Goal: Check status: Check status

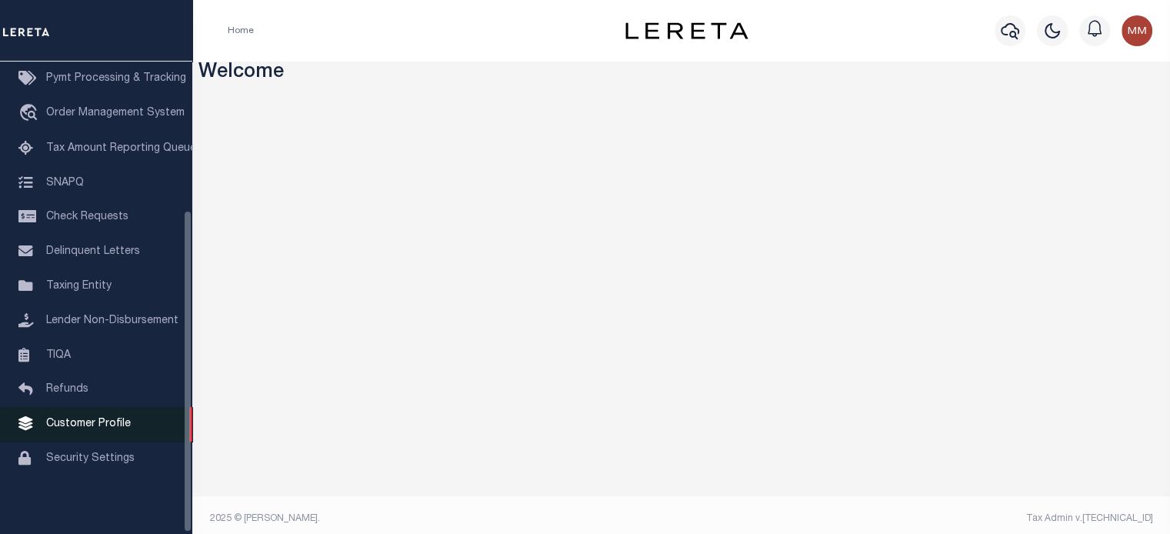
scroll to position [219, 0]
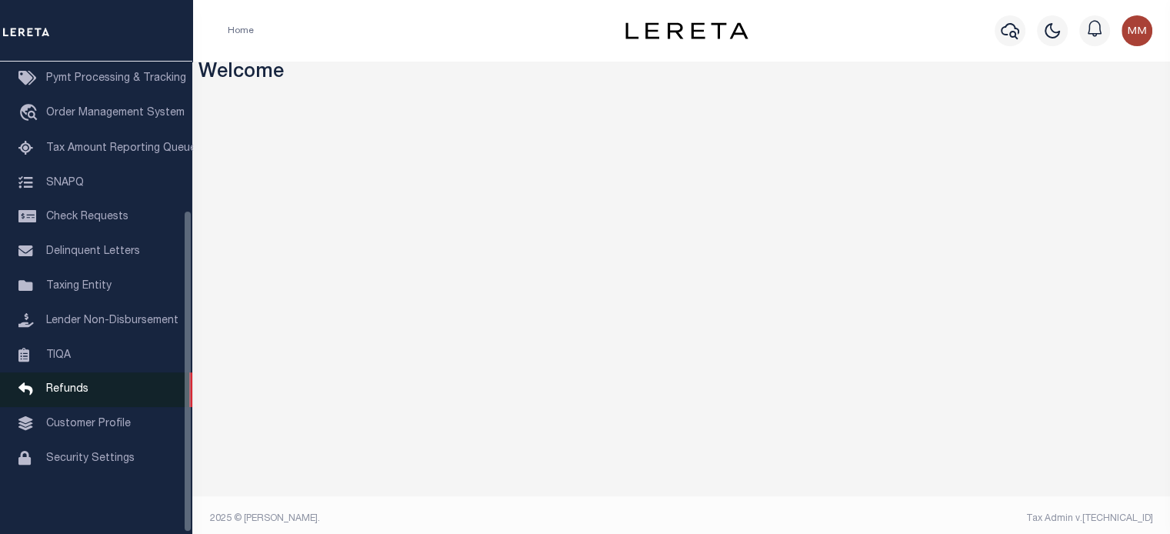
click at [52, 388] on span "Refunds" at bounding box center [67, 389] width 42 height 11
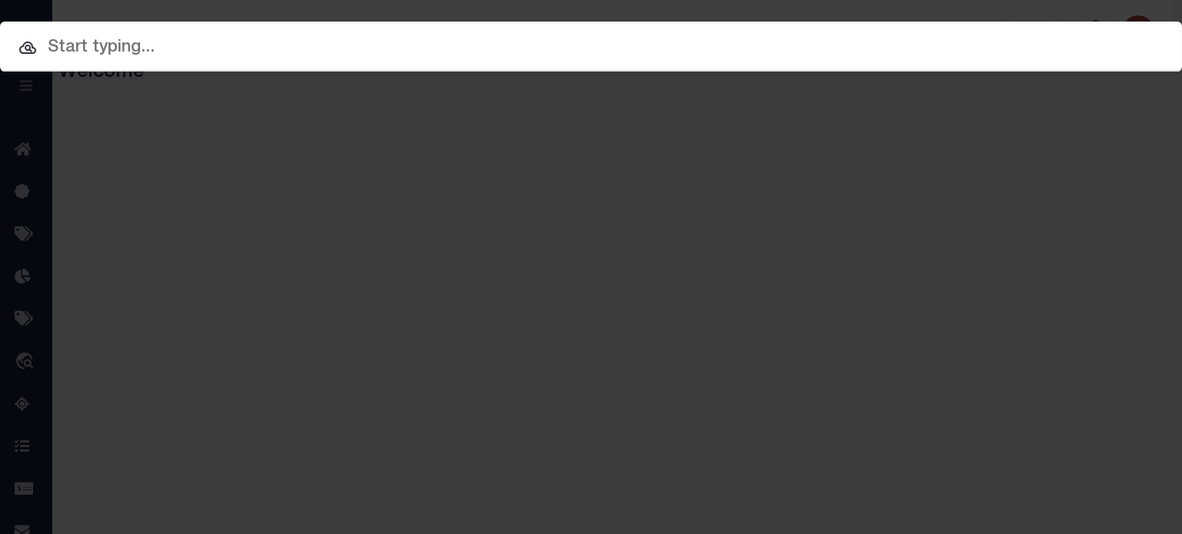
drag, startPoint x: 320, startPoint y: 55, endPoint x: 329, endPoint y: 55, distance: 8.5
click at [320, 55] on input "text" at bounding box center [591, 48] width 1182 height 27
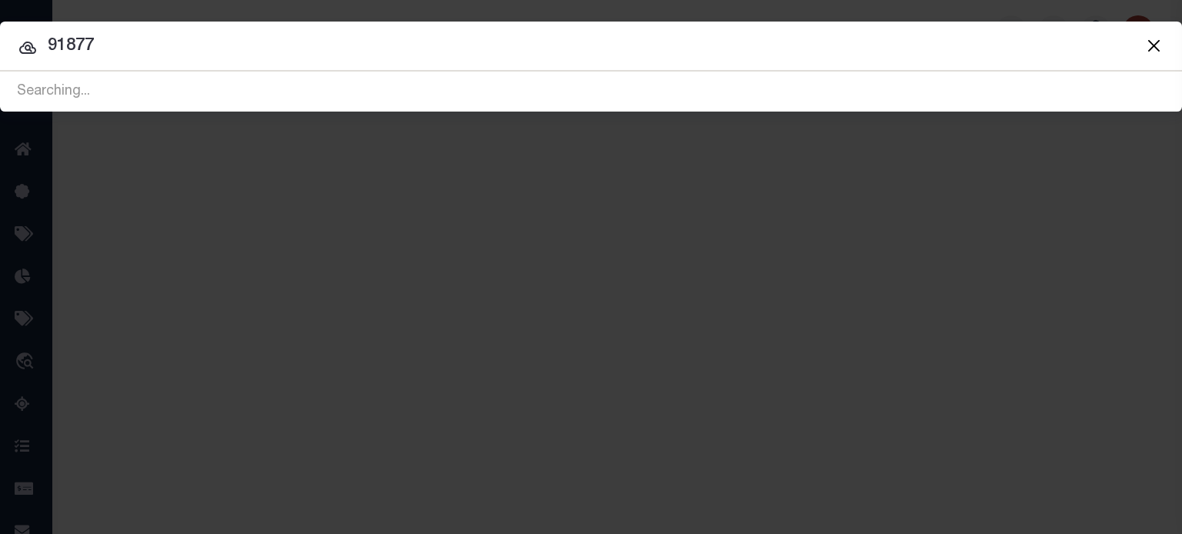
type input "91877"
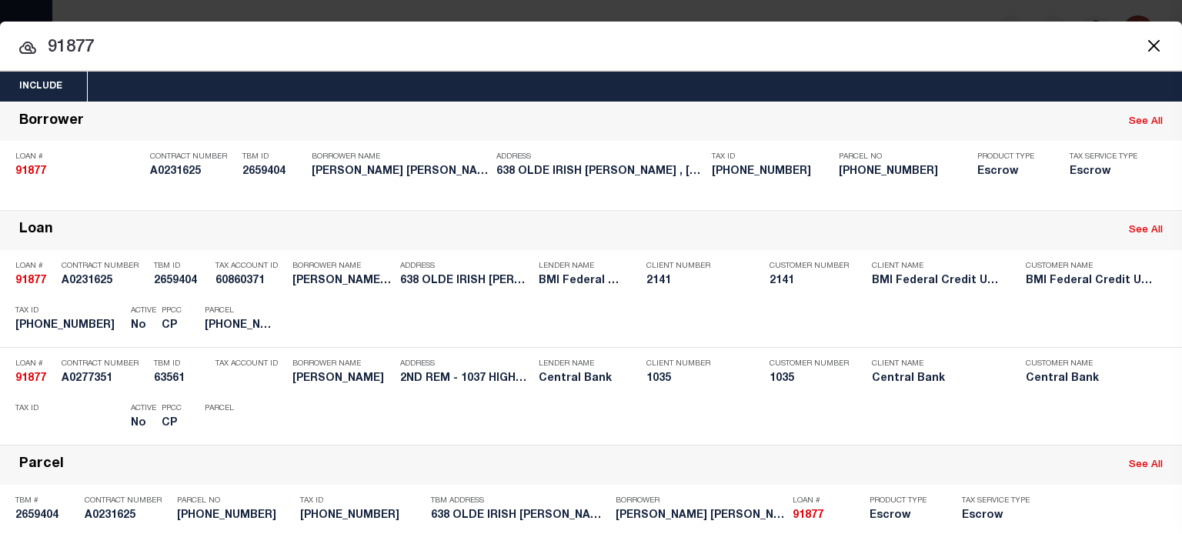
drag, startPoint x: 429, startPoint y: 71, endPoint x: -476, endPoint y: 93, distance: 904.4
click at [0, 93] on html "Home Profile" at bounding box center [591, 408] width 1182 height 816
drag, startPoint x: 108, startPoint y: 43, endPoint x: -402, endPoint y: 46, distance: 510.2
click at [0, 46] on html "Home Profile" at bounding box center [591, 408] width 1182 height 816
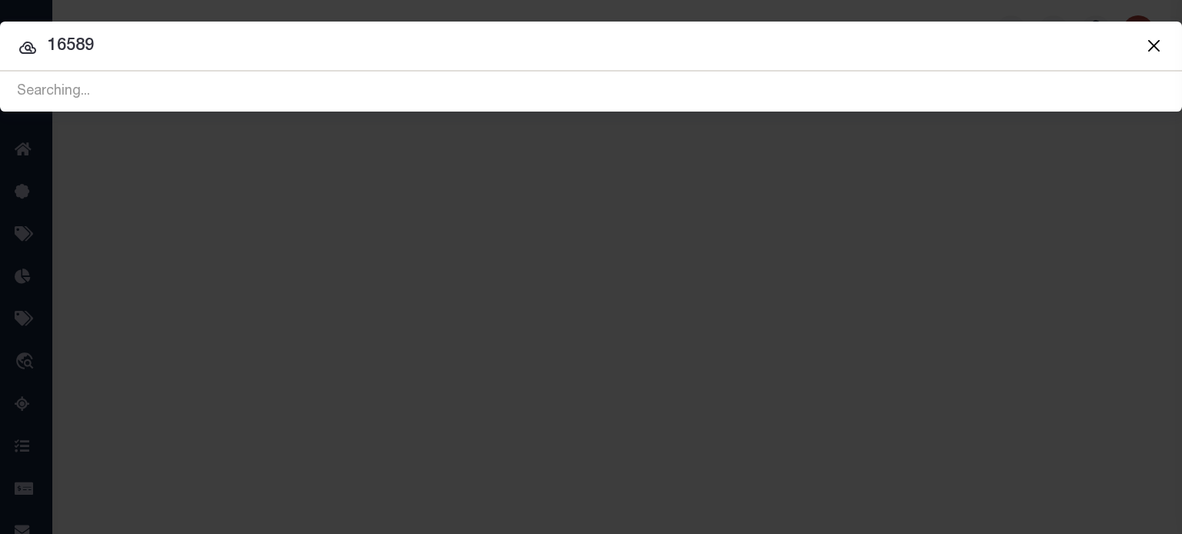
type input "16589"
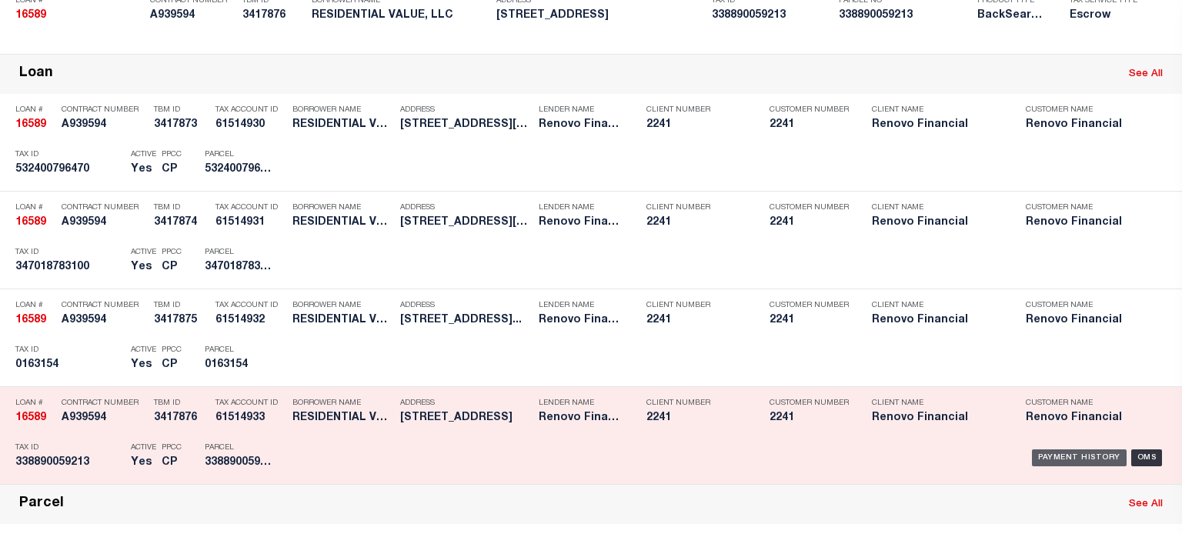
scroll to position [462, 0]
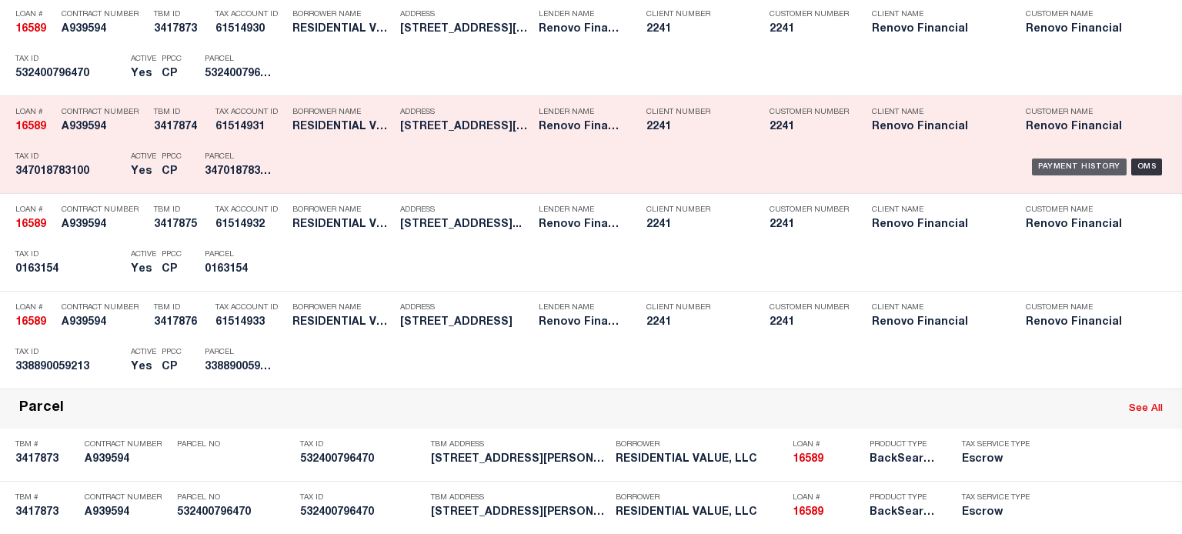
click at [1060, 168] on div "Payment History" at bounding box center [1079, 167] width 95 height 17
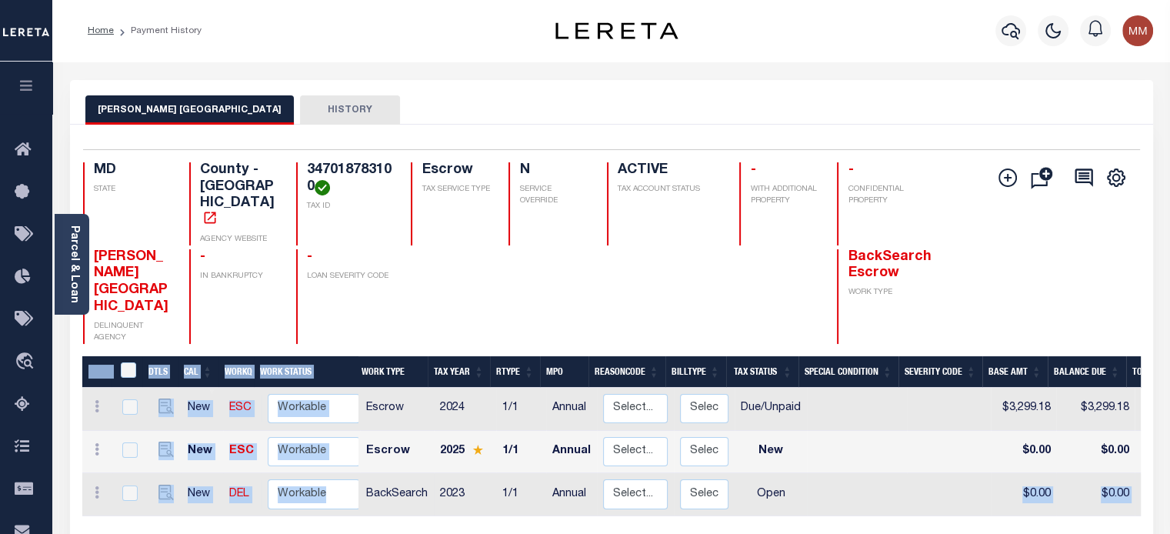
drag, startPoint x: 649, startPoint y: 479, endPoint x: 883, endPoint y: 446, distance: 235.4
click at [976, 449] on div "DTLS CAL WorkQ Work Status Work Type Tax Year RType MPO ReasonCode BillType Tax…" at bounding box center [611, 475] width 1059 height 239
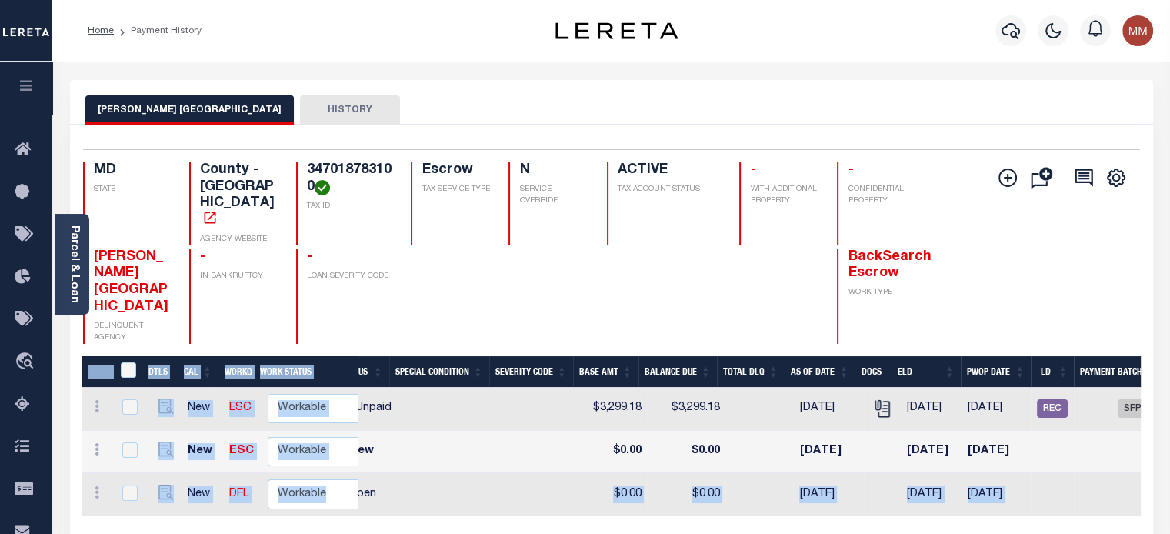
scroll to position [0, 507]
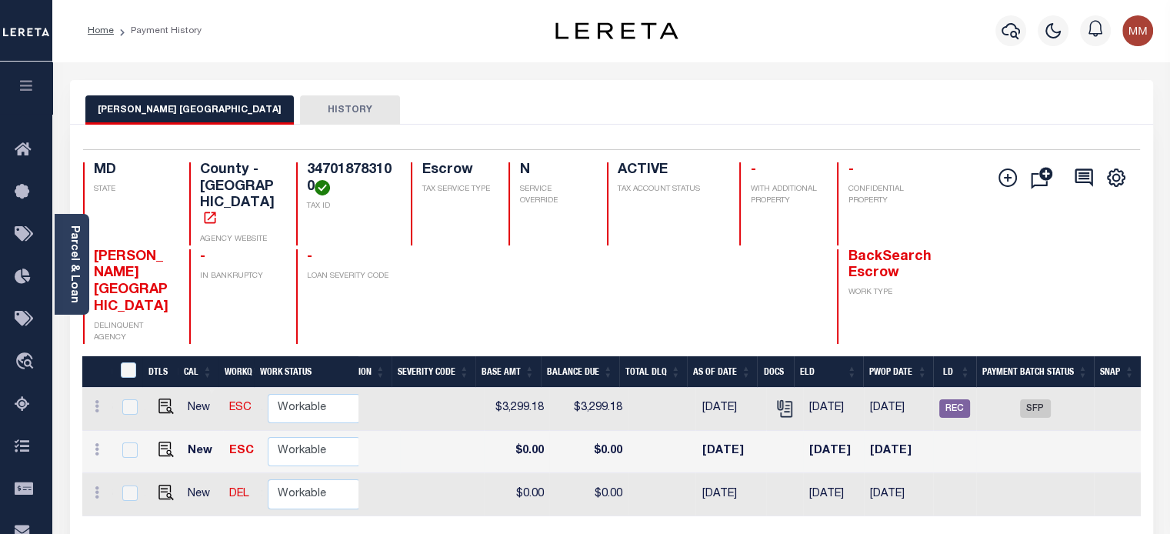
click at [1077, 431] on td at bounding box center [1035, 452] width 118 height 43
checkbox input "true"
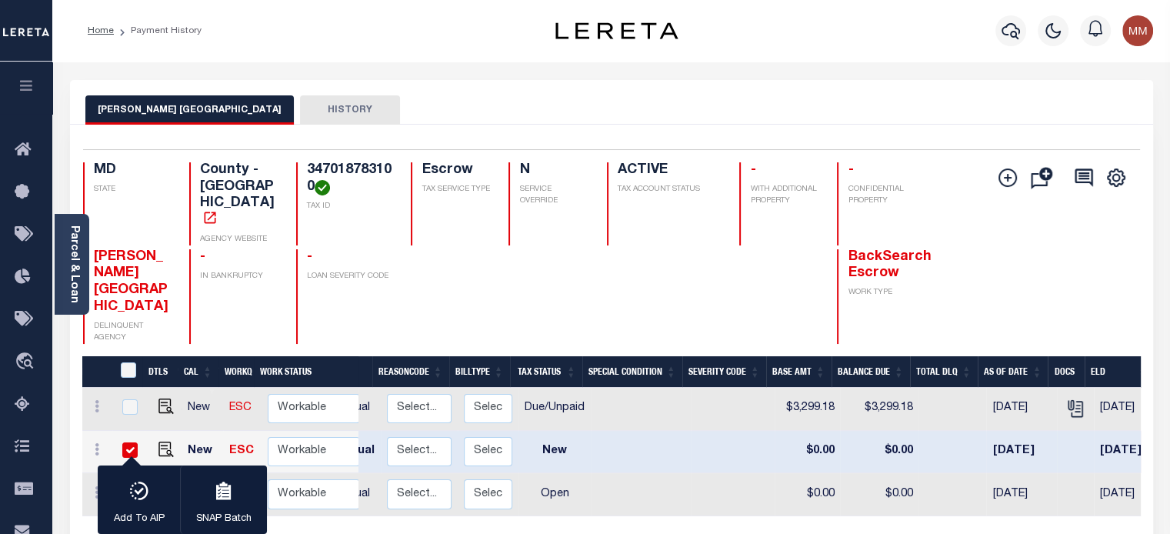
scroll to position [0, 0]
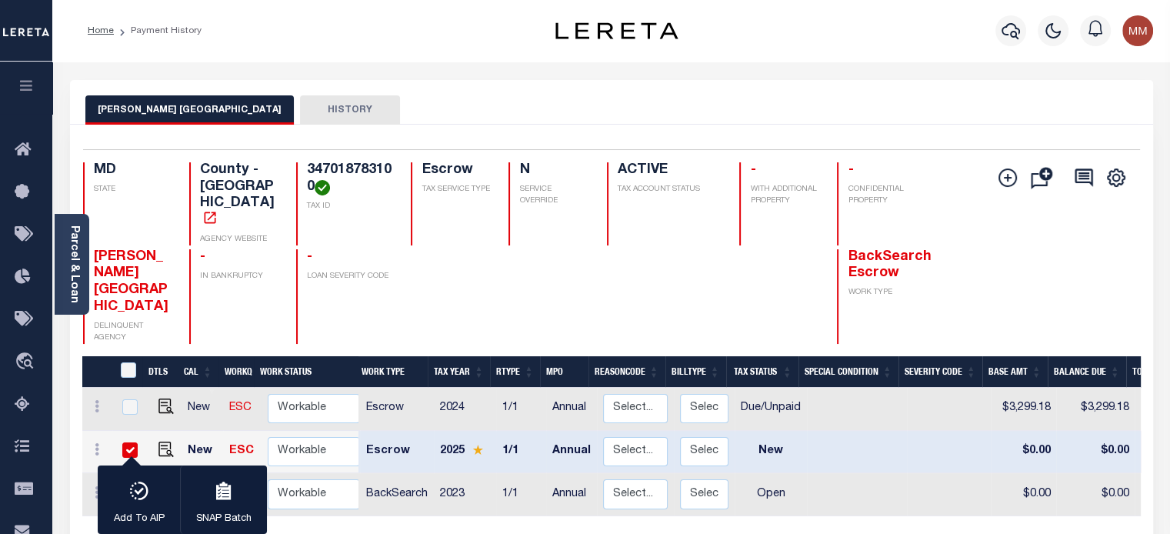
click at [300, 115] on button "HISTORY" at bounding box center [350, 109] width 100 height 29
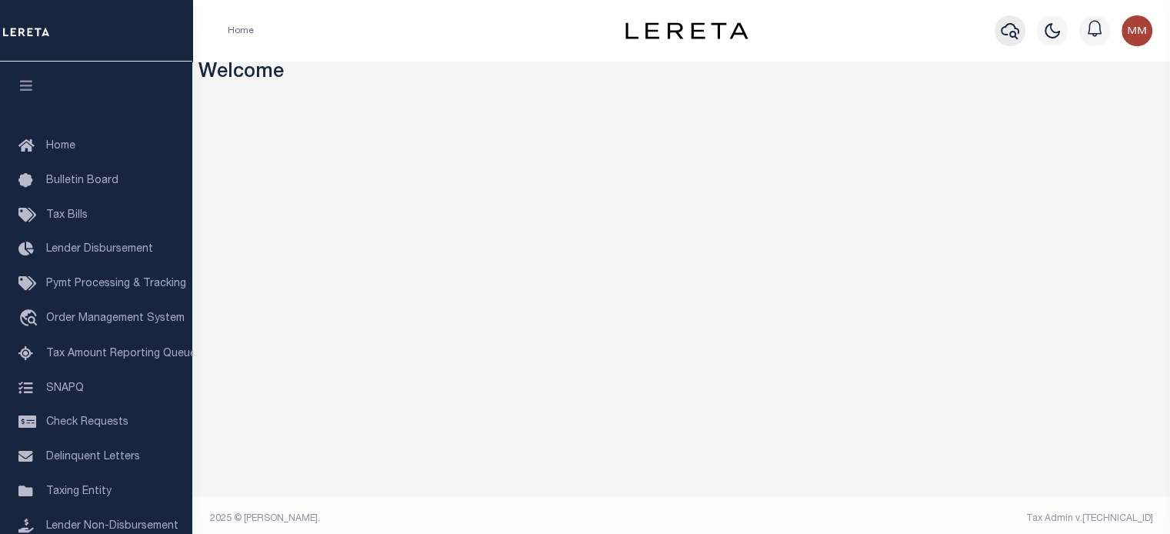
click at [1012, 31] on icon "button" at bounding box center [1010, 31] width 18 height 18
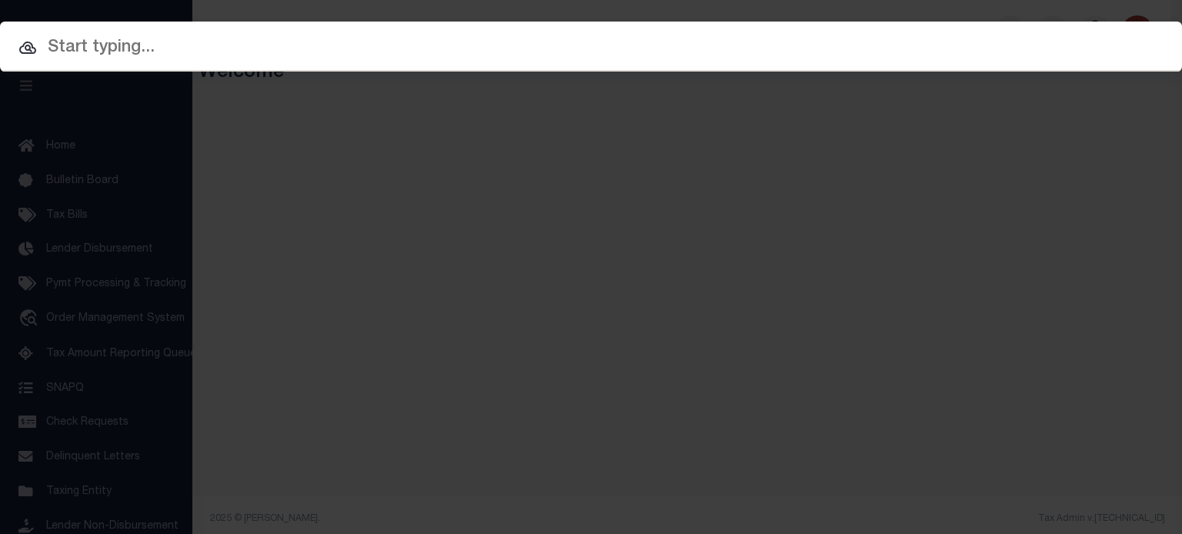
click at [868, 55] on input "text" at bounding box center [591, 48] width 1182 height 27
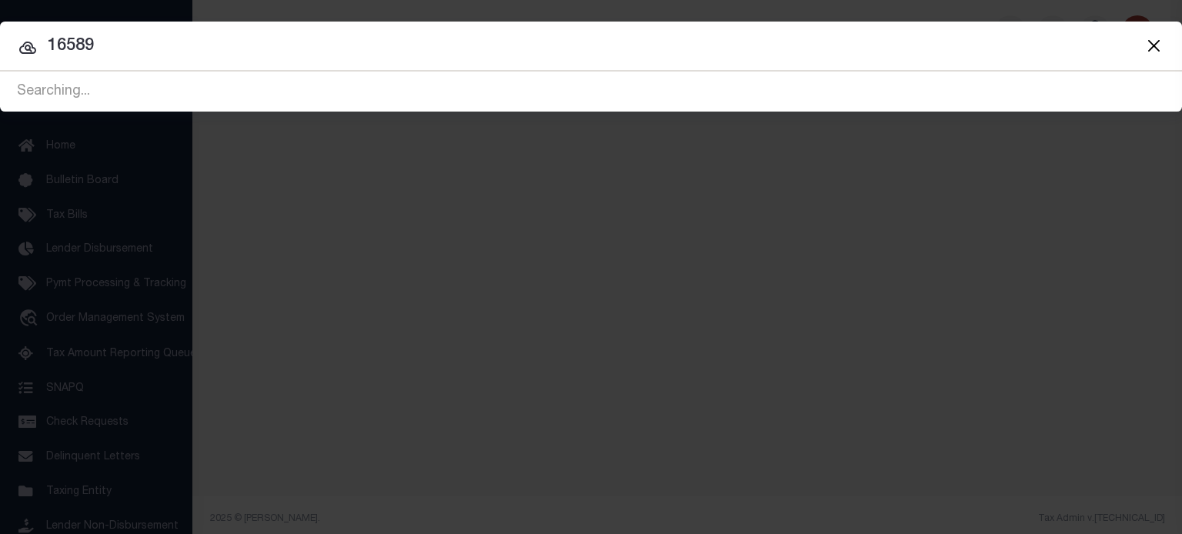
type input "16589"
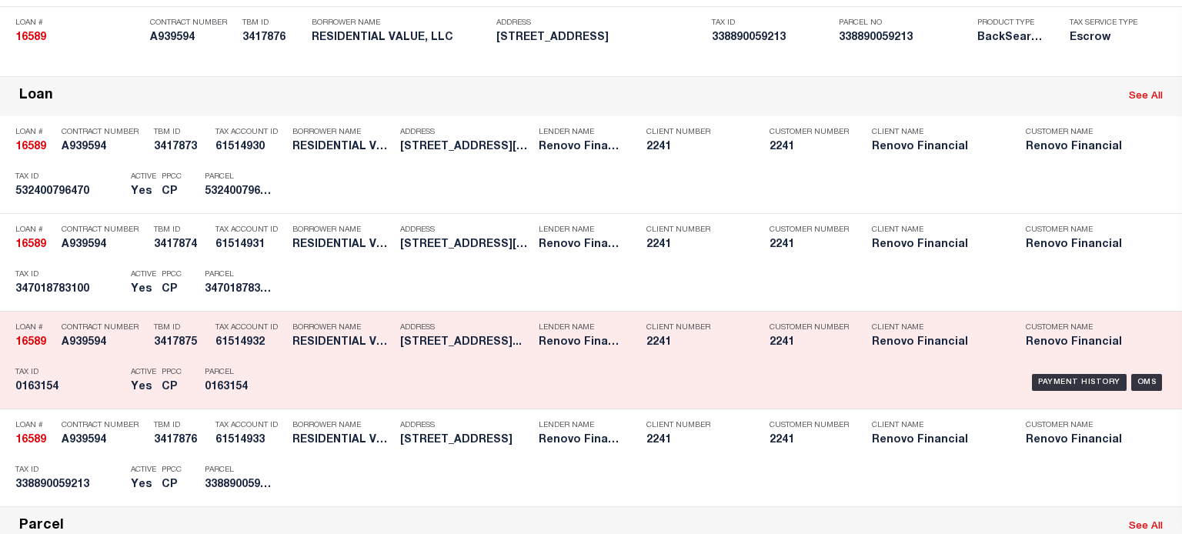
scroll to position [462, 0]
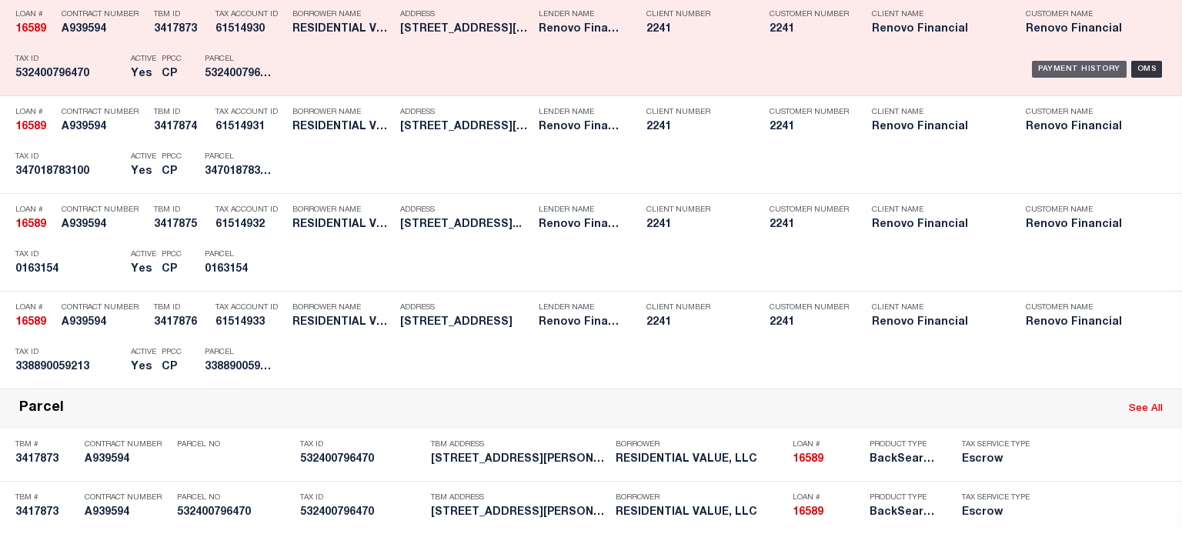
click at [1054, 75] on div "Payment History" at bounding box center [1079, 69] width 95 height 17
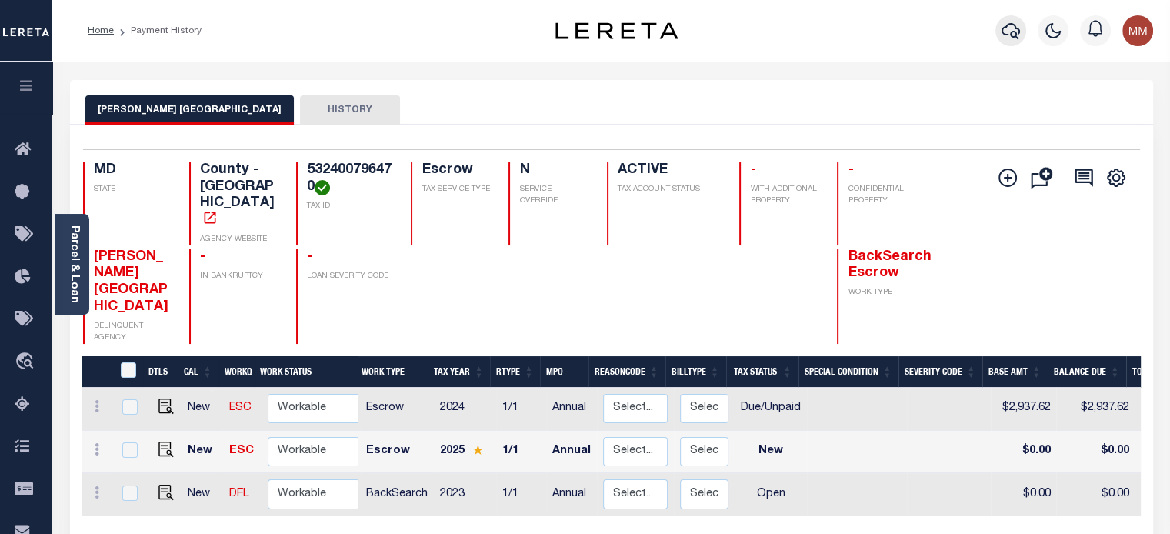
drag, startPoint x: 1011, startPoint y: 35, endPoint x: 1006, endPoint y: 28, distance: 8.3
click at [1006, 28] on icon "button" at bounding box center [1011, 31] width 18 height 18
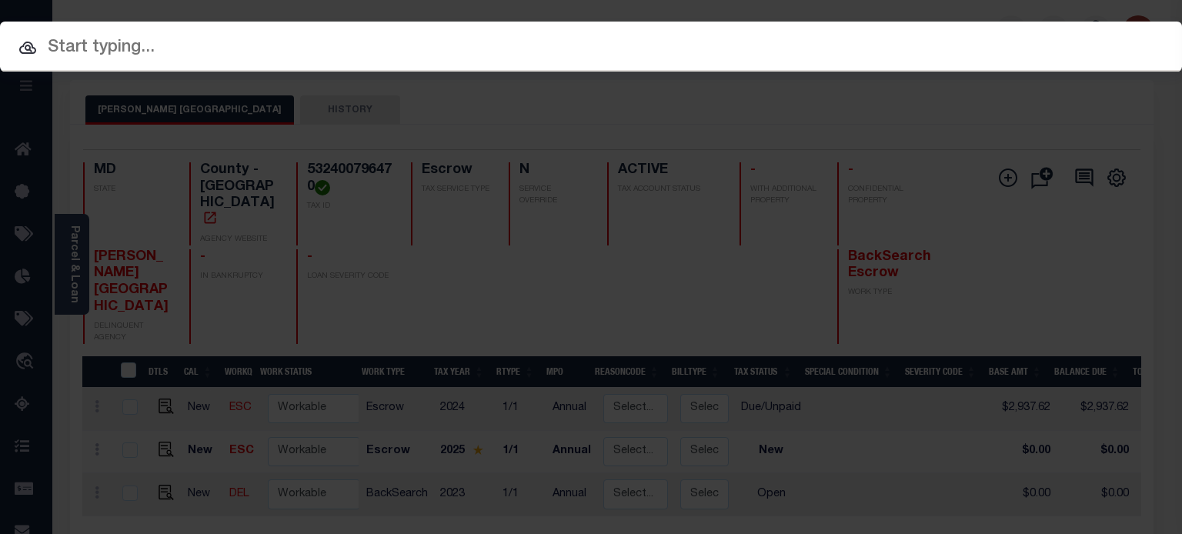
click at [842, 49] on input "text" at bounding box center [591, 48] width 1182 height 27
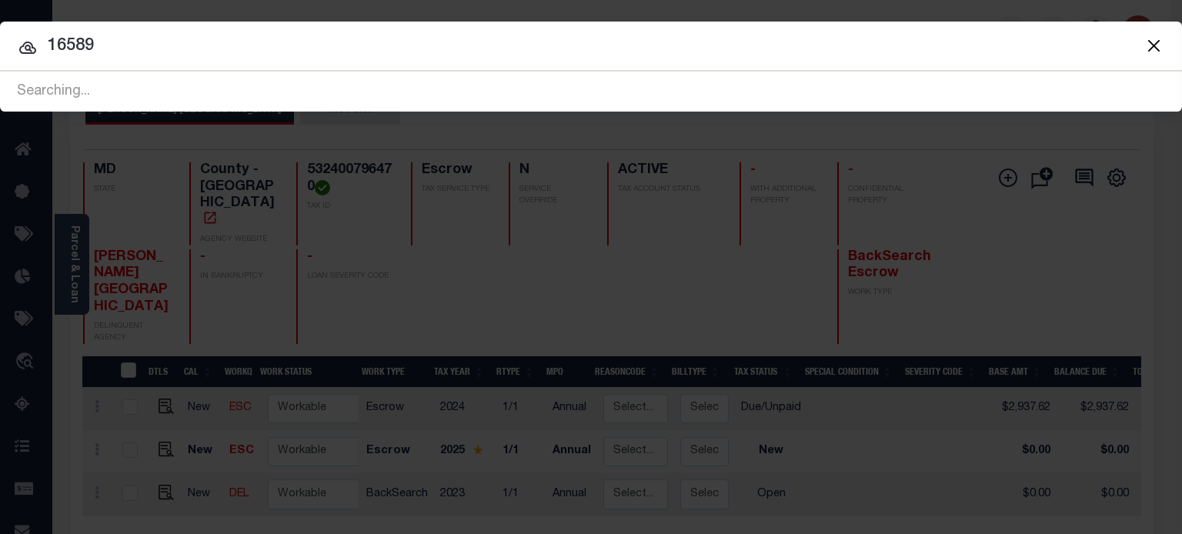
type input "16589"
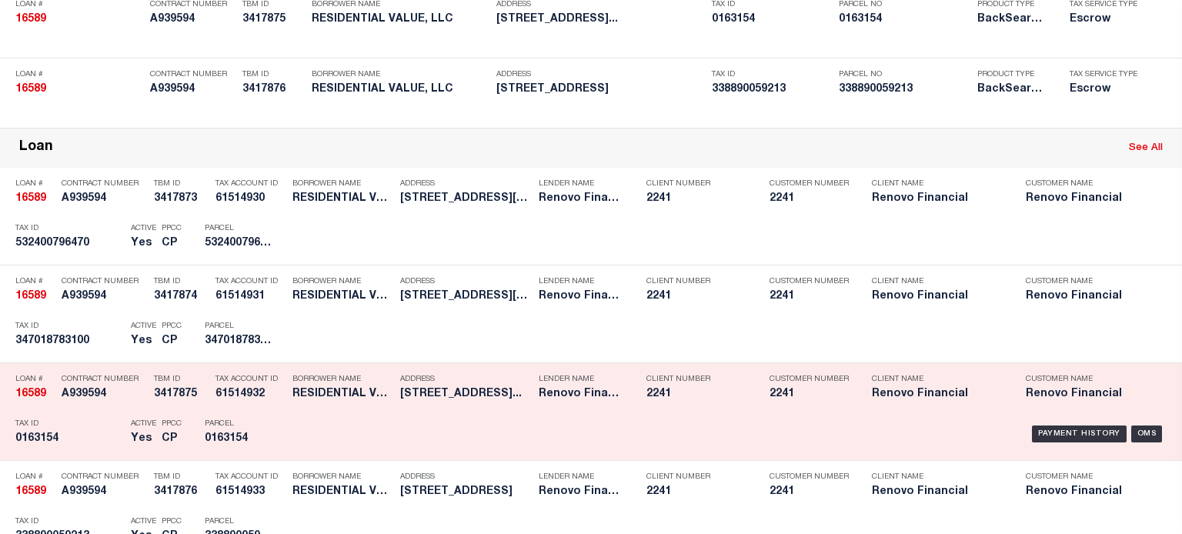
scroll to position [308, 0]
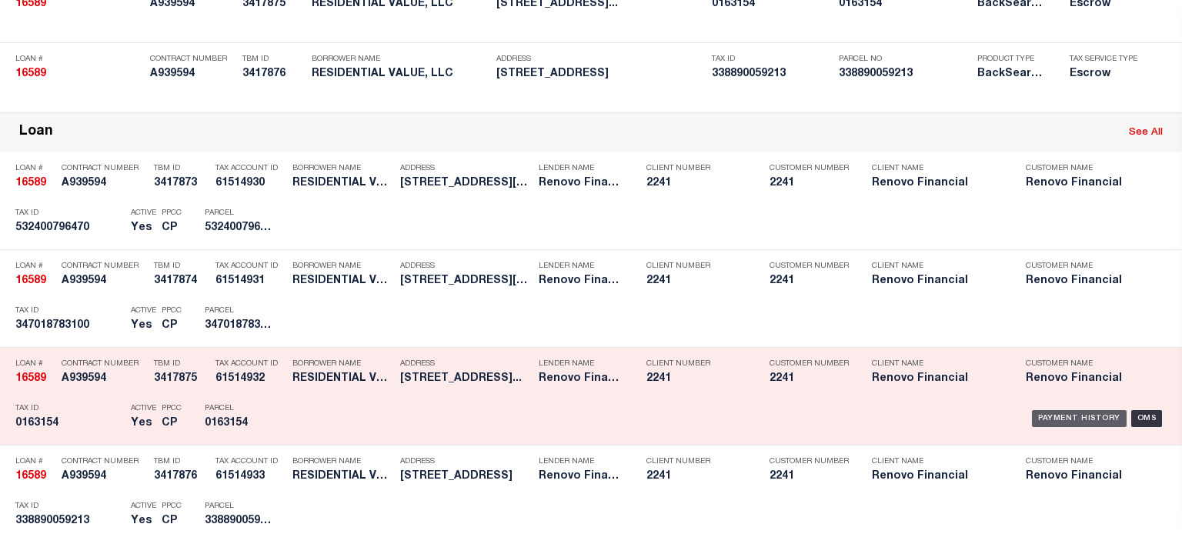
click at [1062, 417] on div "Payment History" at bounding box center [1079, 418] width 95 height 17
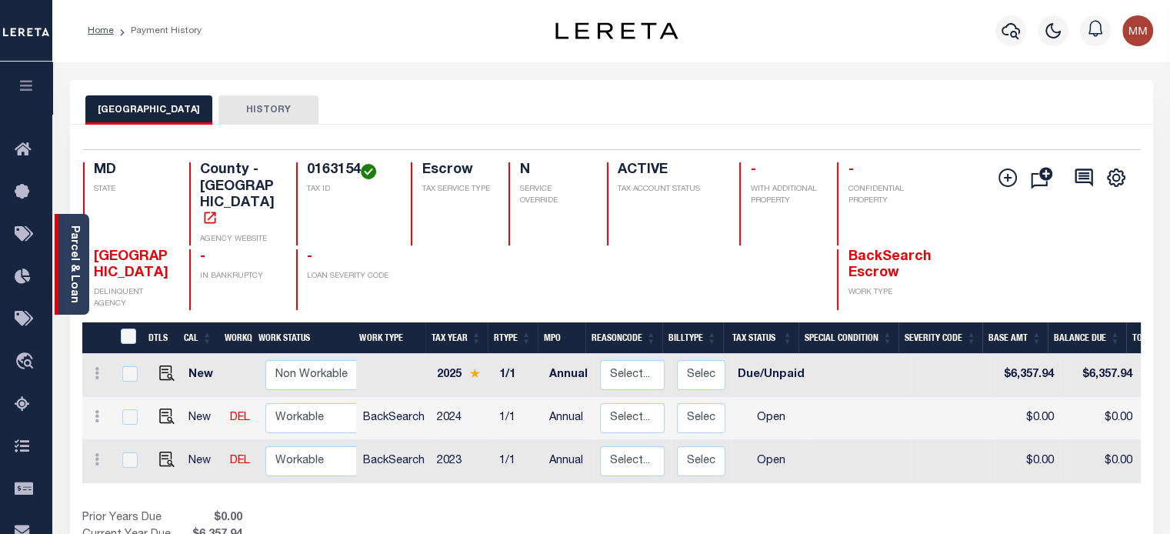
click at [72, 261] on link "Parcel & Loan" at bounding box center [73, 264] width 11 height 78
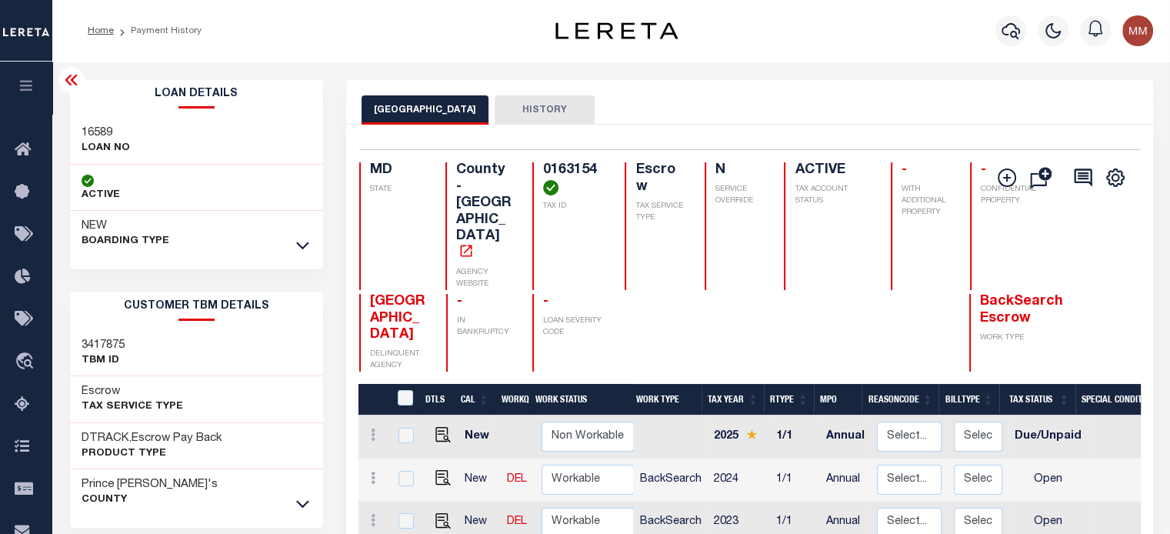
click at [294, 244] on link at bounding box center [303, 244] width 18 height 11
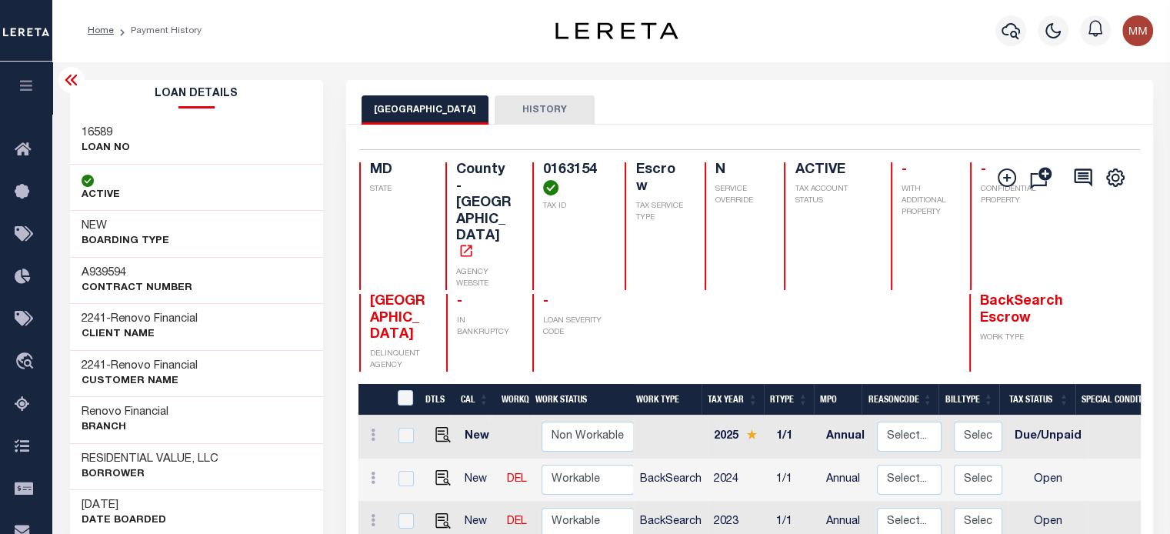
drag, startPoint x: 234, startPoint y: 134, endPoint x: 760, endPoint y: 91, distance: 528.1
click at [760, 91] on div "PRINCE GEORGES COUNTY HISTORY" at bounding box center [749, 102] width 807 height 45
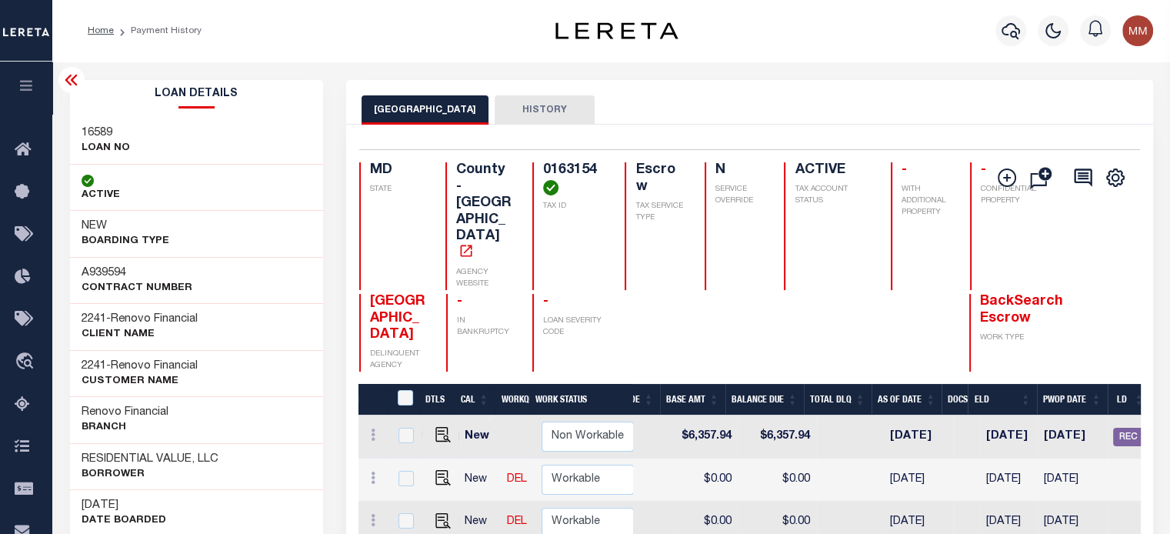
scroll to position [0, 773]
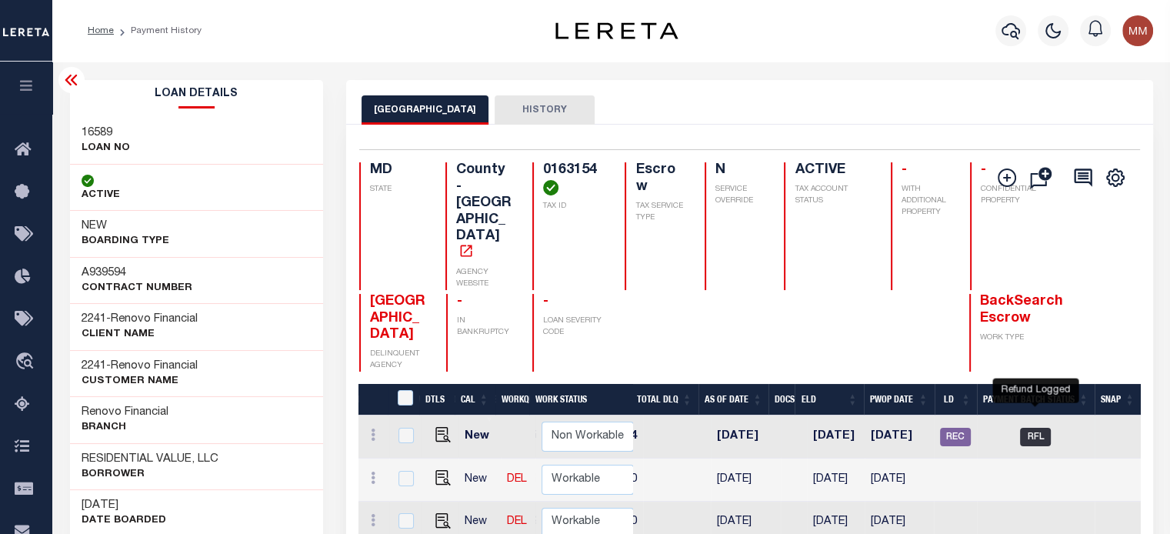
click at [1034, 428] on span "RFL" at bounding box center [1035, 437] width 31 height 18
checkbox input "true"
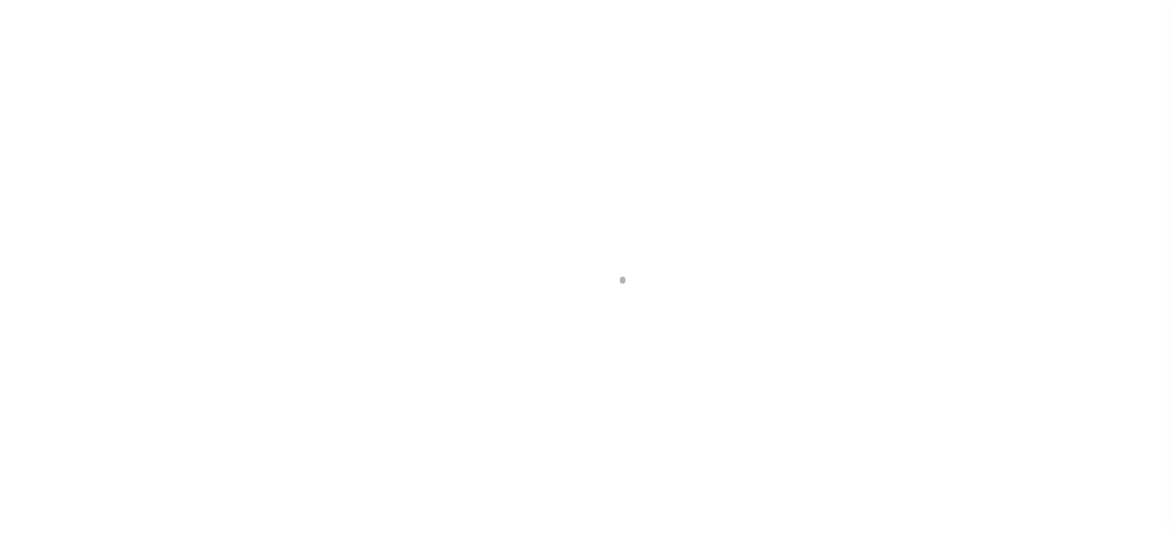
select select "RFL"
type input "[DATE]"
type input "$11,084.74"
select select "[PERSON_NAME]"
checkbox input "true"
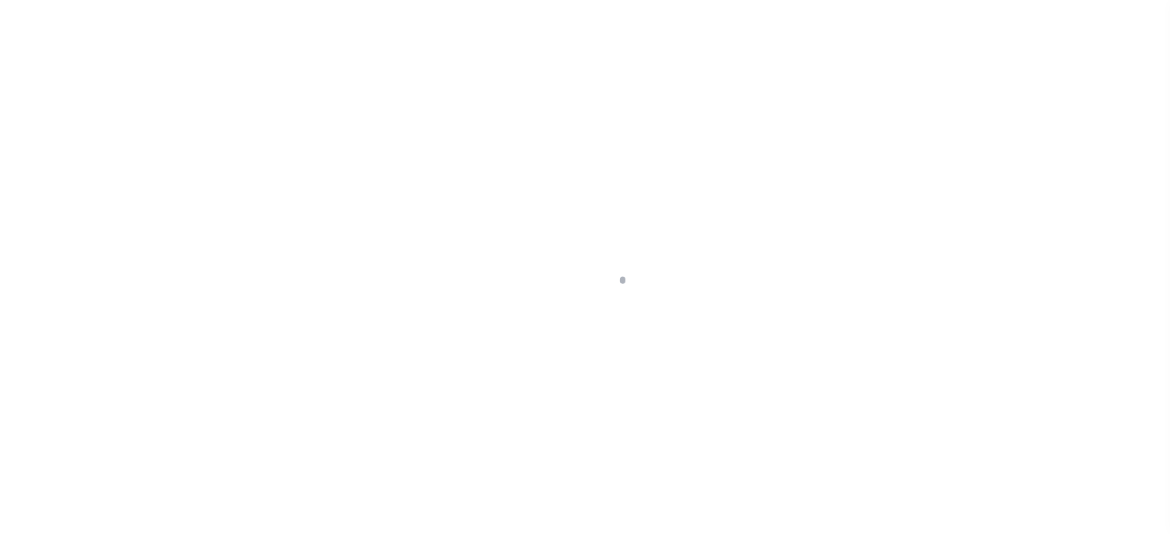
select select
type input "N"
radio input "true"
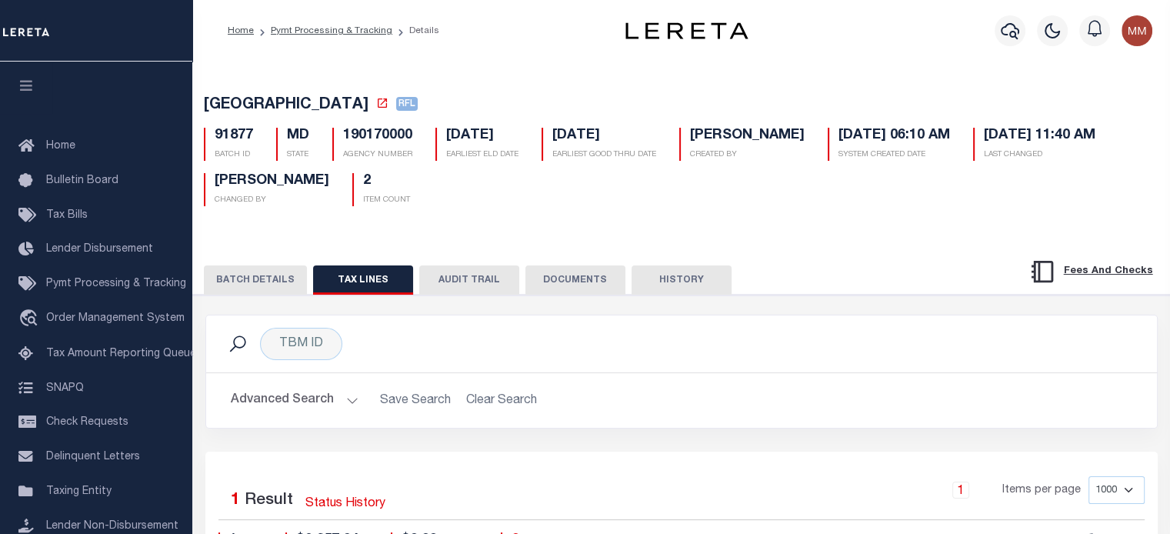
click at [252, 293] on button "BATCH DETAILS" at bounding box center [255, 279] width 103 height 29
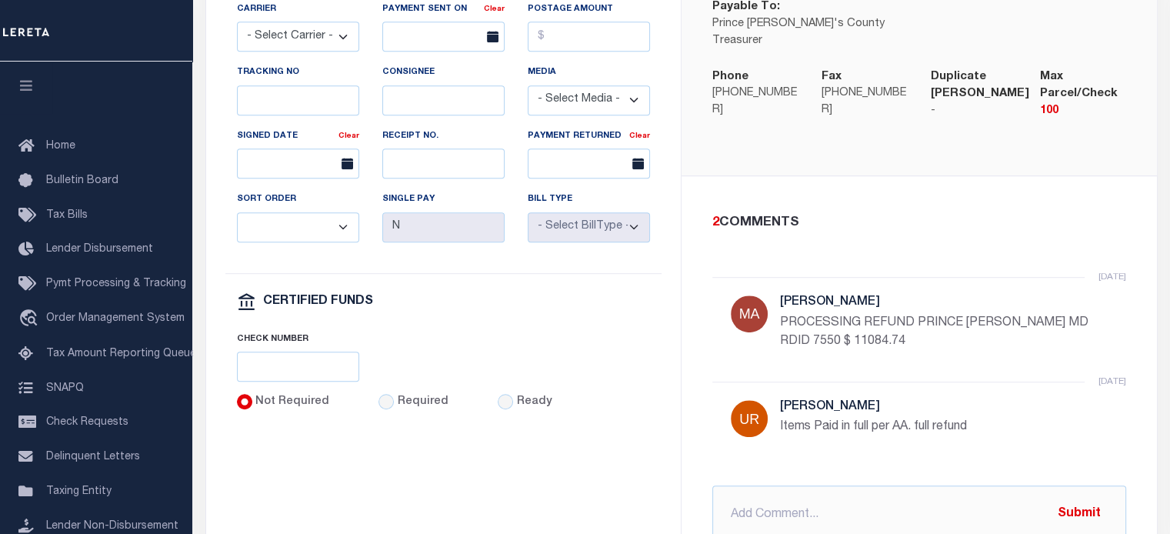
scroll to position [923, 0]
